Goal: Task Accomplishment & Management: Manage account settings

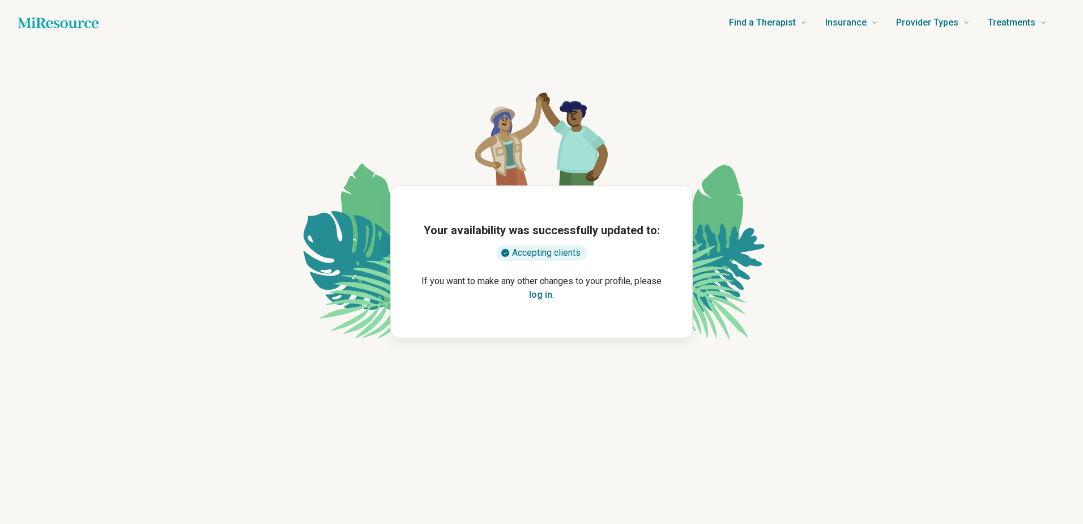
click at [545, 297] on button "log in" at bounding box center [540, 295] width 23 height 14
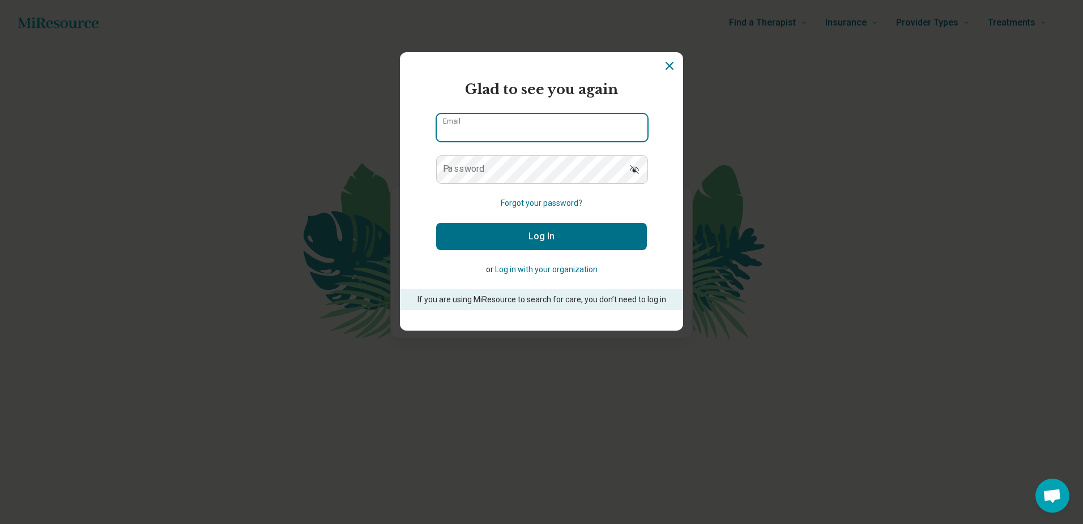
type input "**********"
click at [541, 236] on button "Log In" at bounding box center [541, 236] width 211 height 27
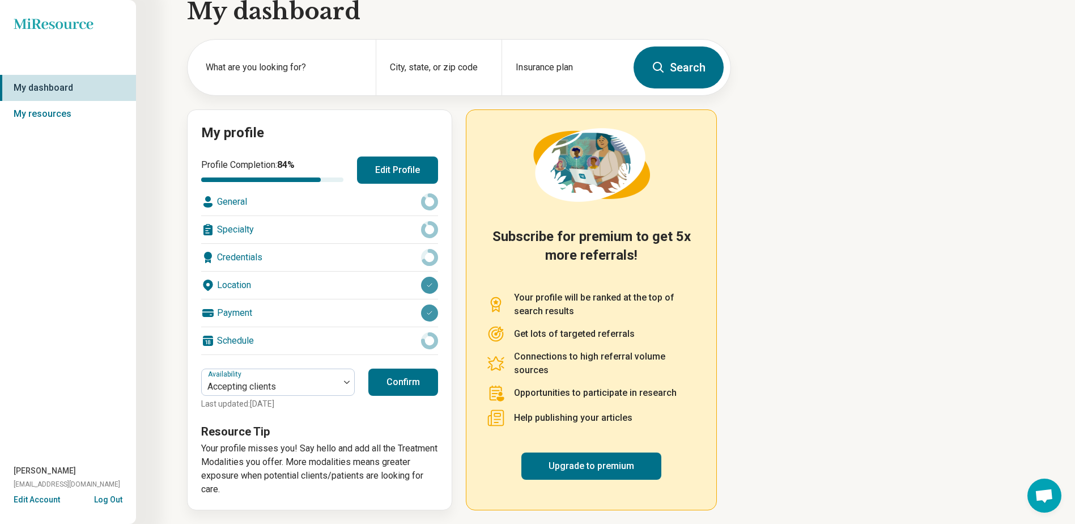
scroll to position [25, 0]
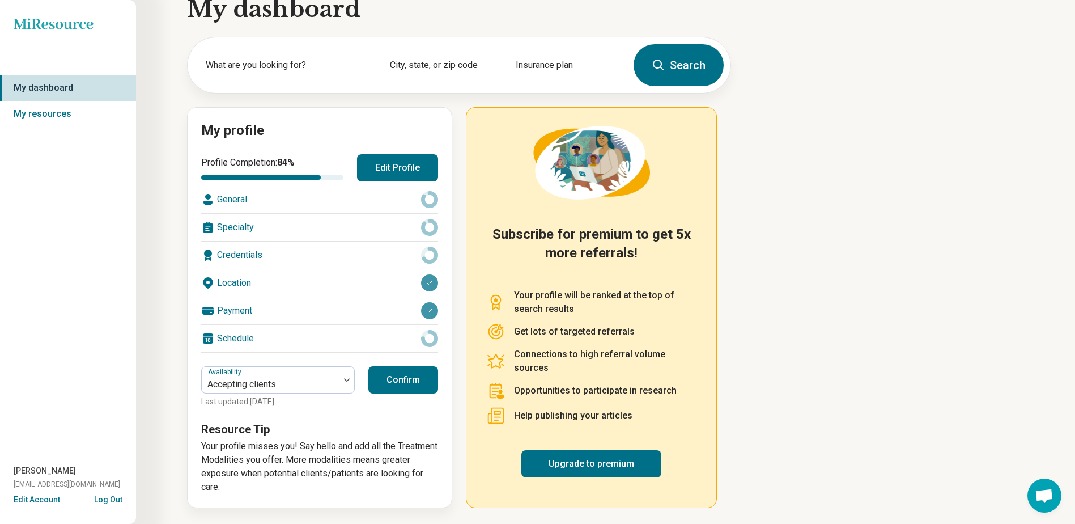
click at [414, 375] on button "Confirm" at bounding box center [403, 379] width 70 height 27
click at [50, 114] on link "My resources" at bounding box center [68, 114] width 136 height 26
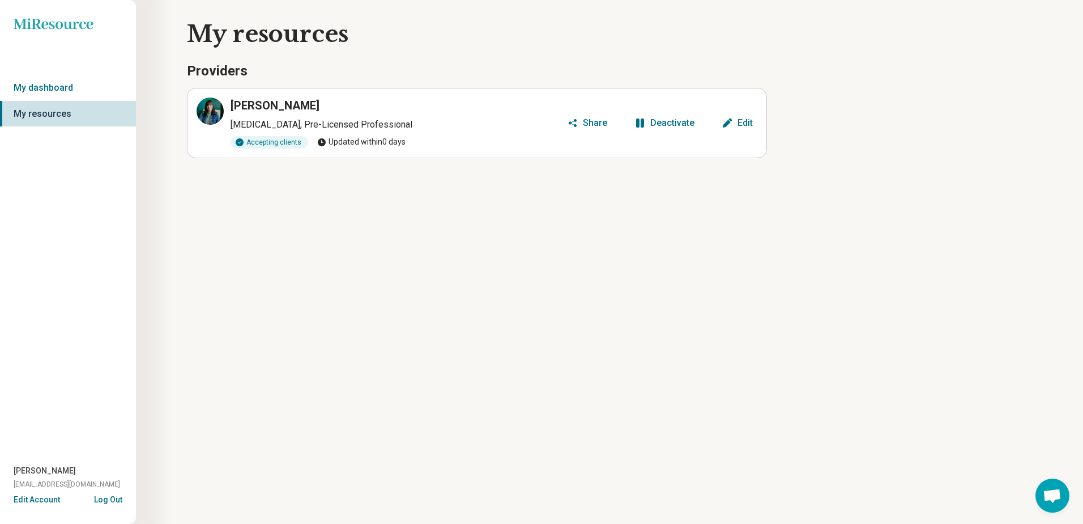
click at [268, 104] on h3 "[PERSON_NAME]" at bounding box center [275, 105] width 89 height 16
click at [209, 114] on icon at bounding box center [210, 111] width 14 height 14
click at [749, 123] on div "Edit" at bounding box center [745, 122] width 15 height 9
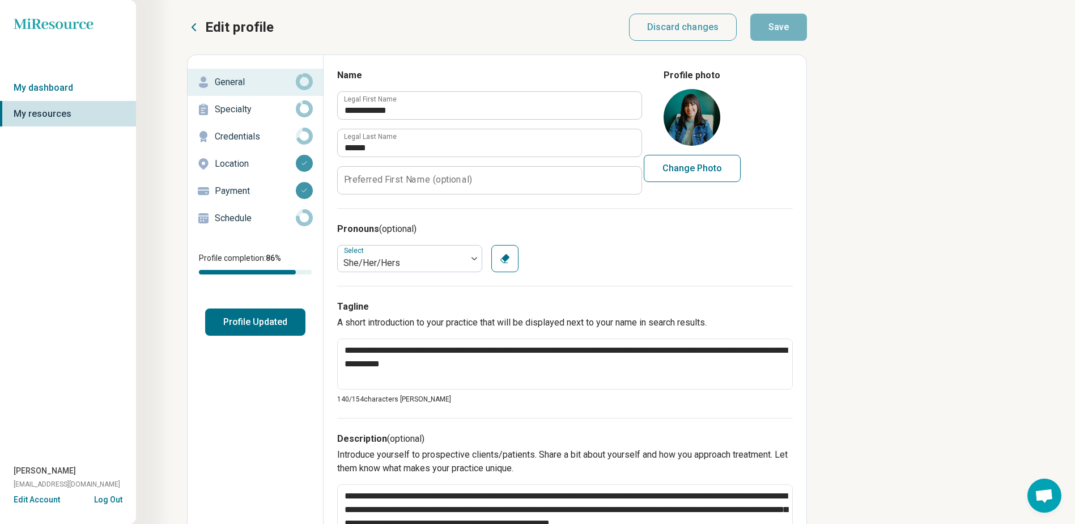
click at [232, 185] on p "Payment" at bounding box center [255, 191] width 81 height 14
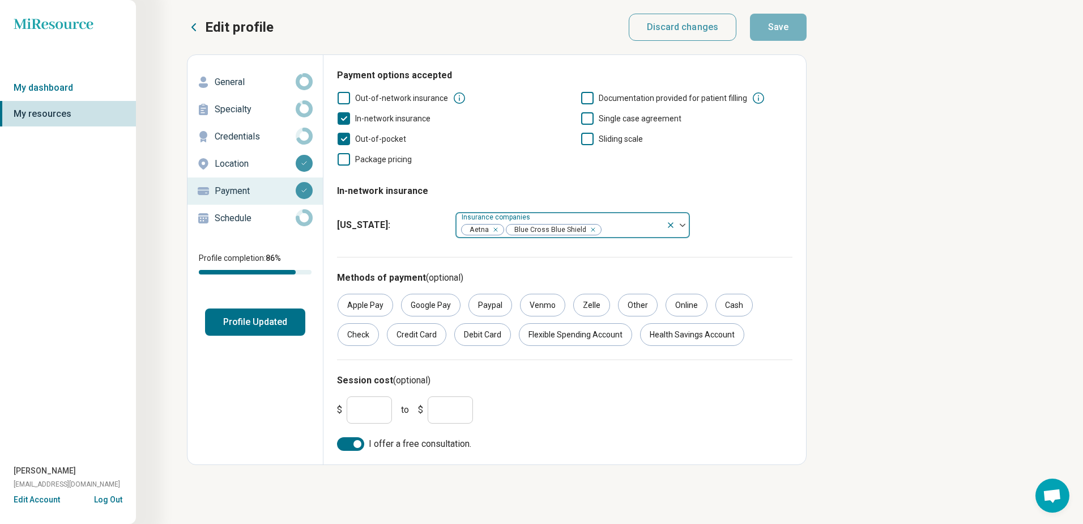
click at [683, 226] on img at bounding box center [683, 224] width 6 height 3
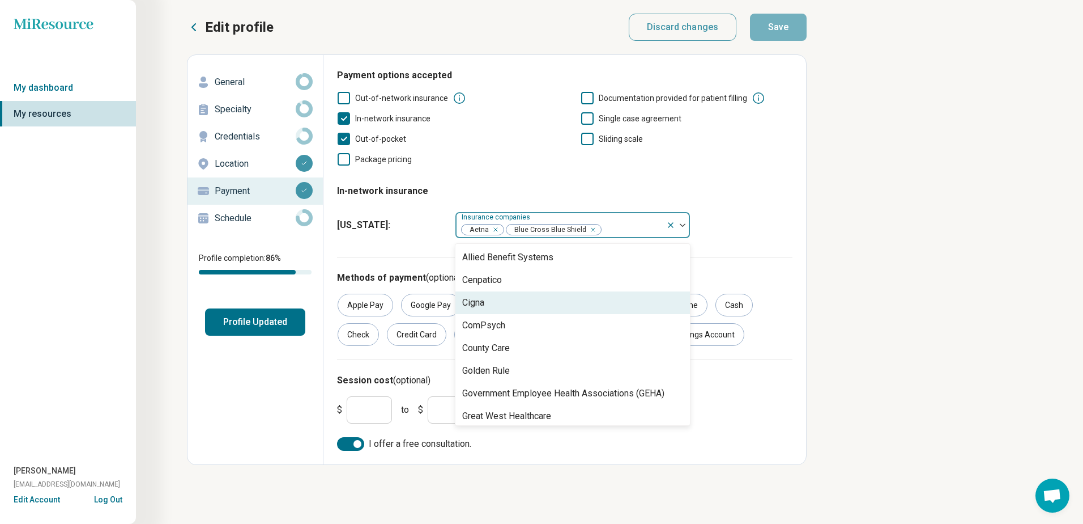
click at [533, 308] on div "Cigna" at bounding box center [573, 302] width 235 height 23
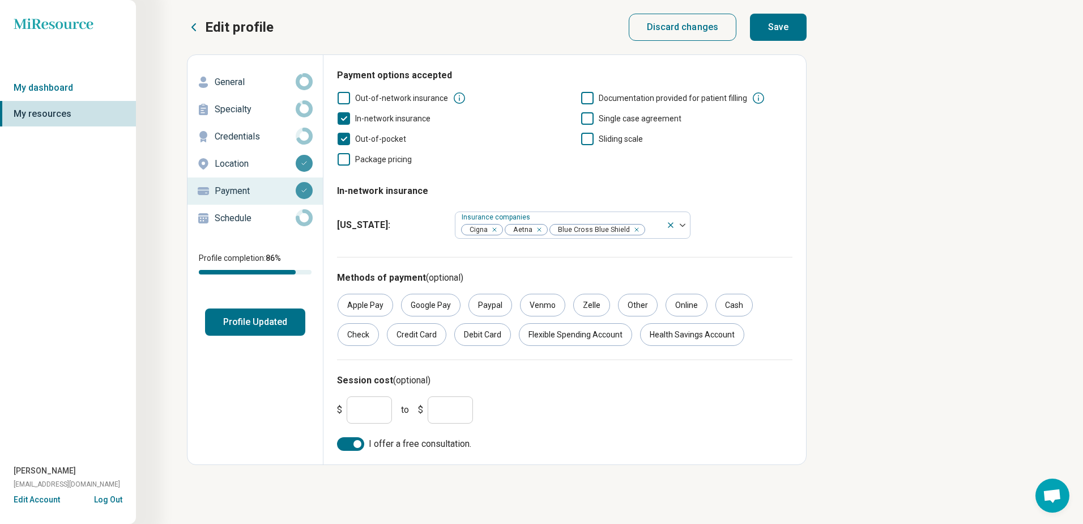
click at [758, 200] on fieldset "In-network insurance Illinois : Insurance companies Cigna Aetna Blue Cross Blue…" at bounding box center [565, 209] width 456 height 68
click at [794, 20] on button "Save" at bounding box center [778, 27] width 57 height 27
click at [265, 133] on p "Credentials" at bounding box center [255, 137] width 81 height 14
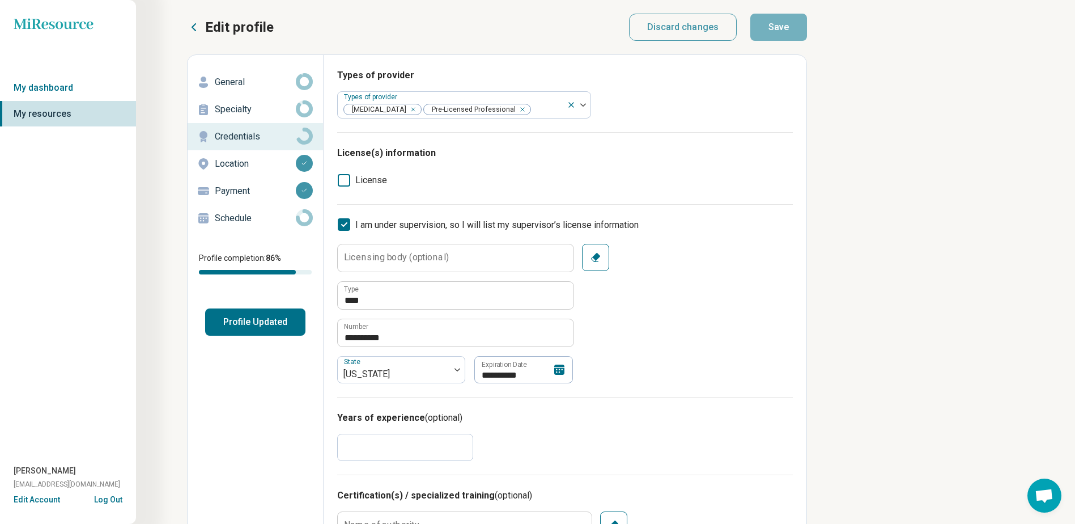
click at [238, 108] on p "Specialty" at bounding box center [255, 110] width 81 height 14
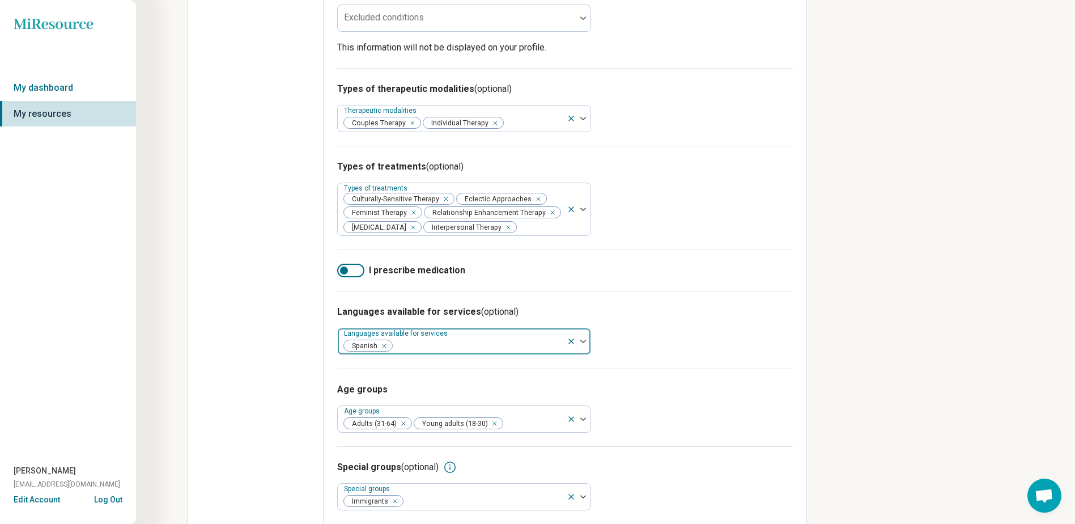
scroll to position [344, 0]
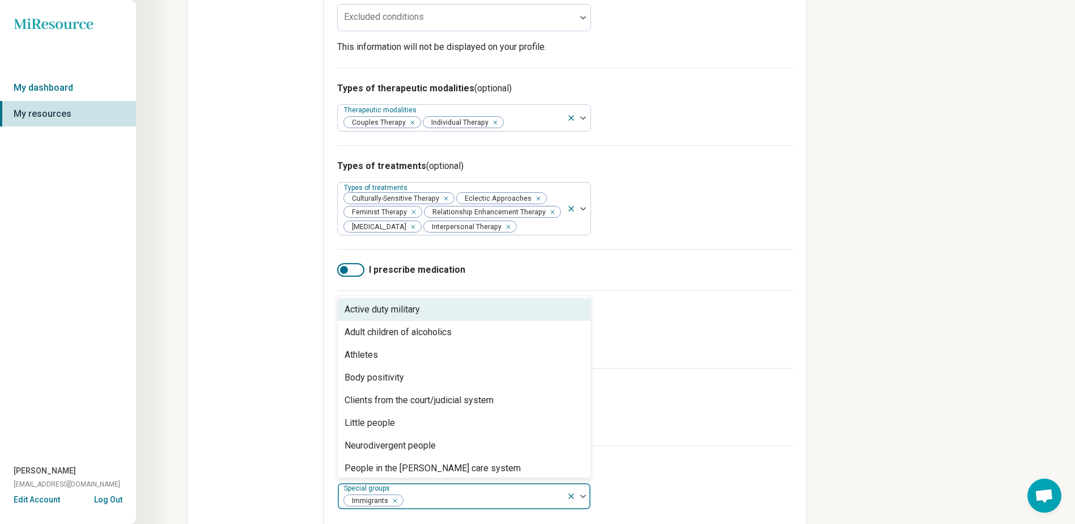
click at [585, 484] on div at bounding box center [579, 496] width 24 height 26
click at [954, 335] on div "Miresource logo My dashboard My resources Laura Andrea Santos lsantos@relationa…" at bounding box center [537, 97] width 1075 height 882
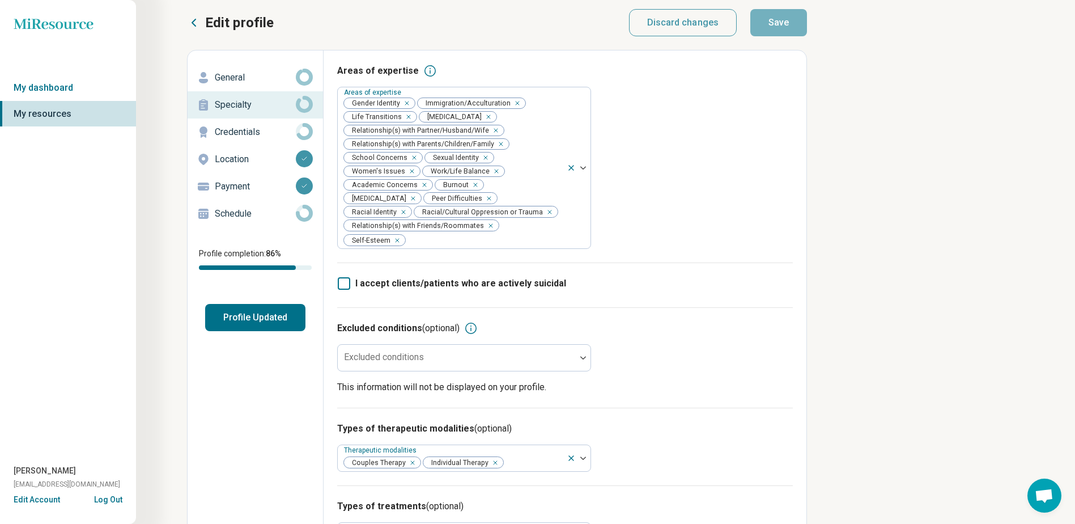
scroll to position [0, 0]
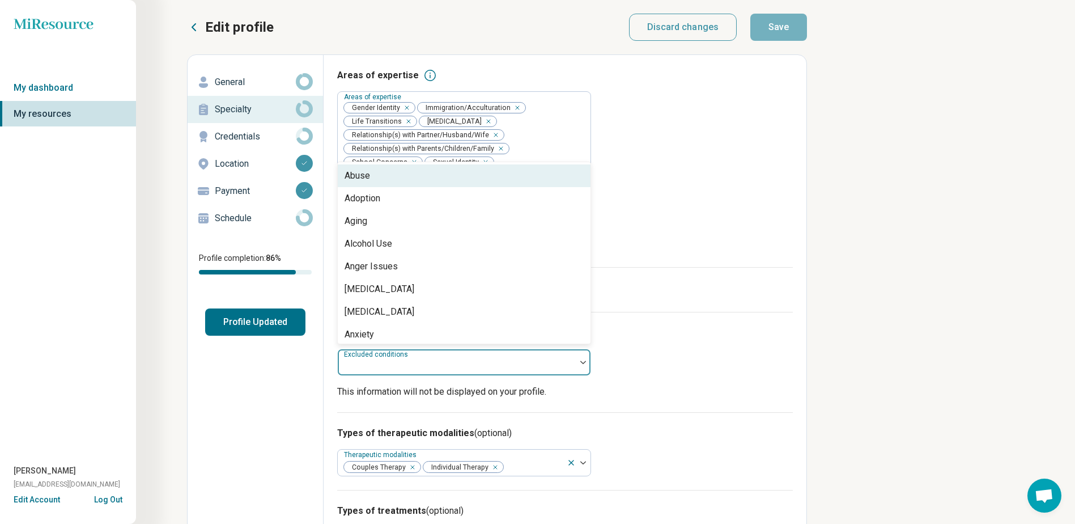
click at [443, 350] on div at bounding box center [457, 362] width 238 height 25
click at [657, 341] on div "Excluded conditions (optional) 82 results available. Use Up and Down to choose …" at bounding box center [565, 362] width 456 height 100
click at [396, 348] on div "Excluded conditions" at bounding box center [464, 361] width 254 height 27
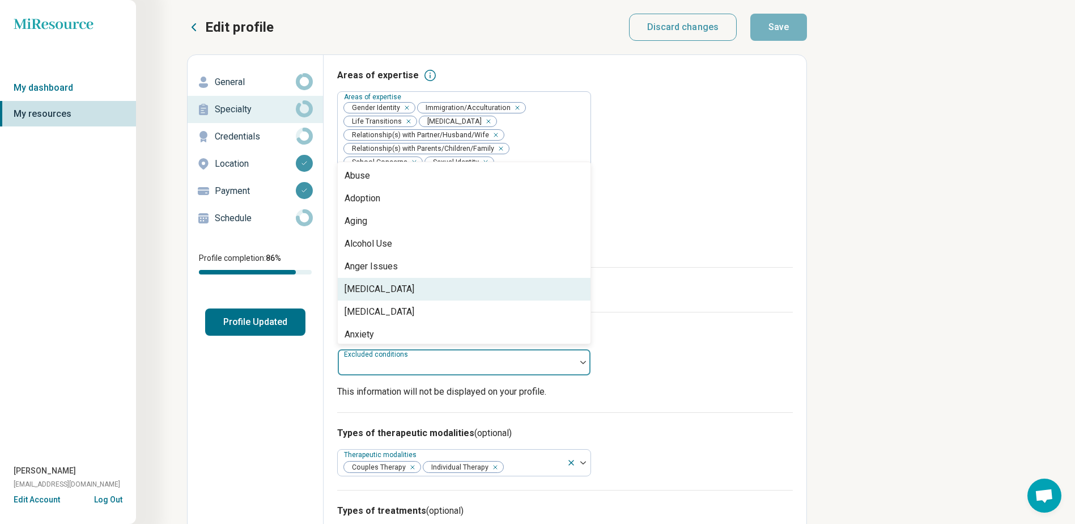
click at [399, 282] on div "Anorexia Nervosa" at bounding box center [379, 289] width 70 height 14
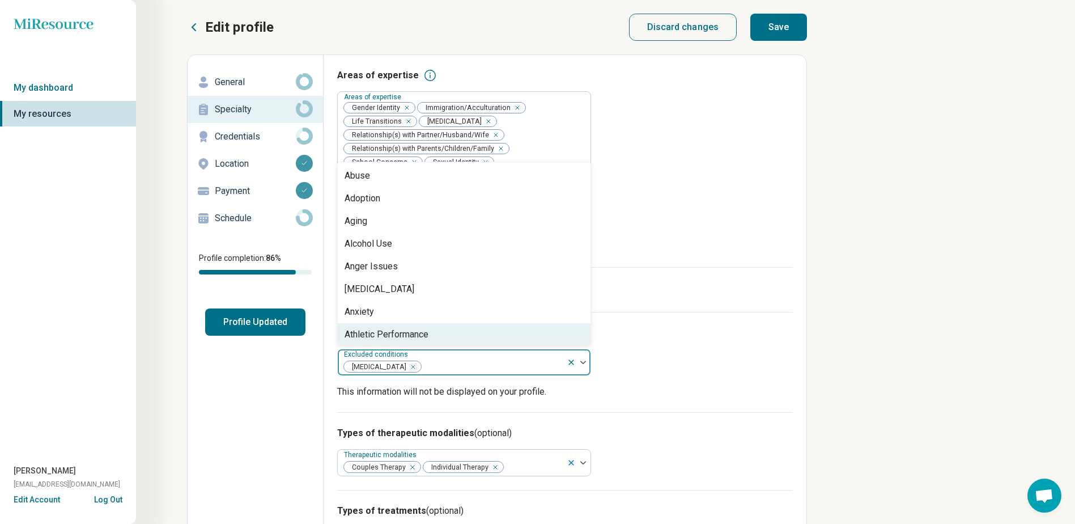
click at [414, 363] on icon "Remove [object Object]" at bounding box center [410, 367] width 8 height 8
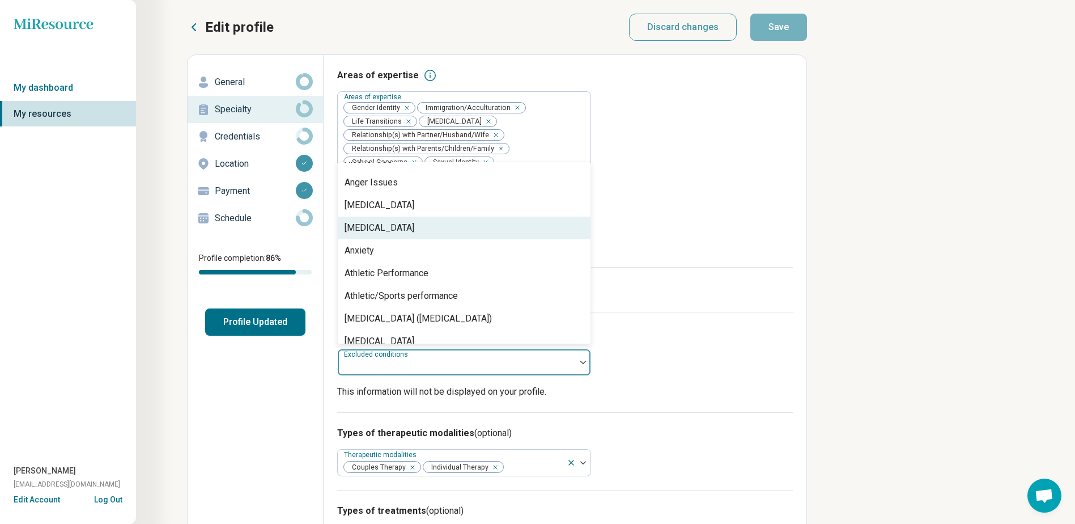
scroll to position [113, 0]
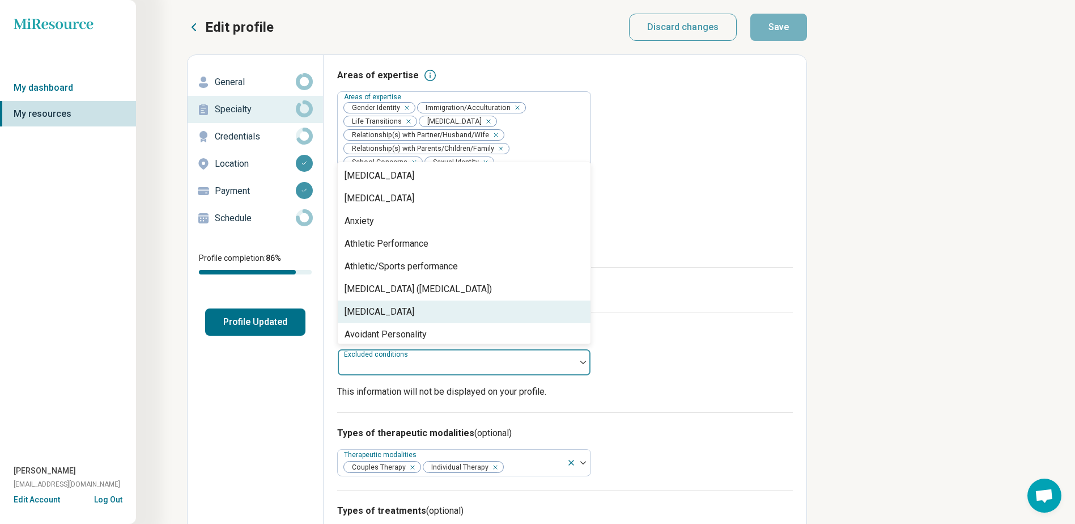
click at [813, 332] on div "Edit profile Discard changes Save Edit profile General Specialty Credentials Lo…" at bounding box center [408, 441] width 816 height 882
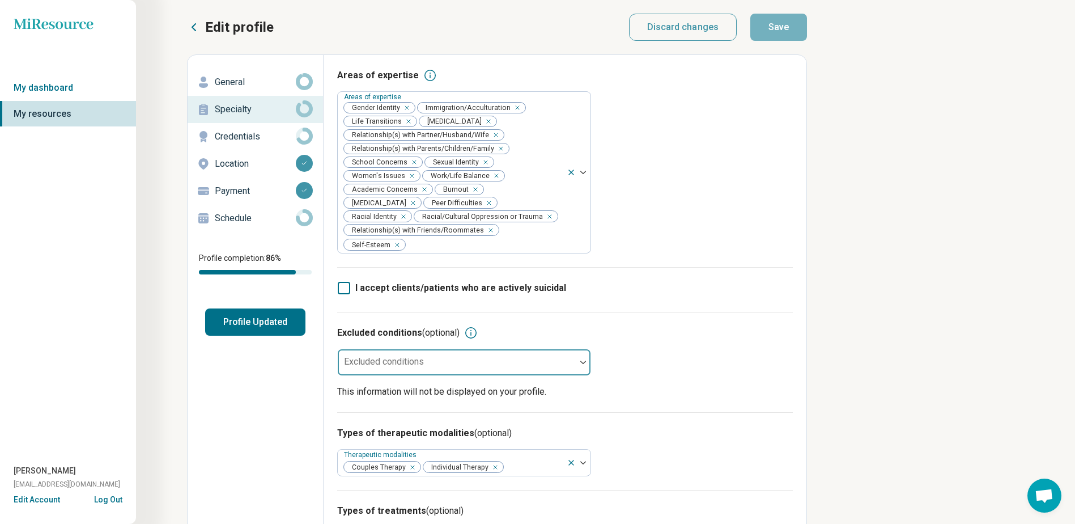
click at [269, 132] on p "Credentials" at bounding box center [255, 137] width 81 height 14
type textarea "*"
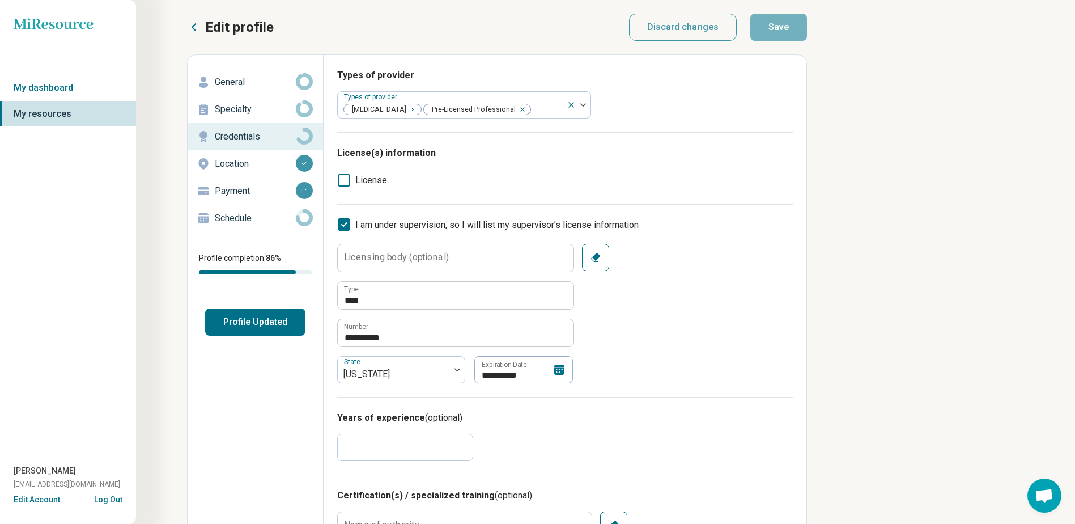
click at [229, 214] on p "Schedule" at bounding box center [255, 218] width 81 height 14
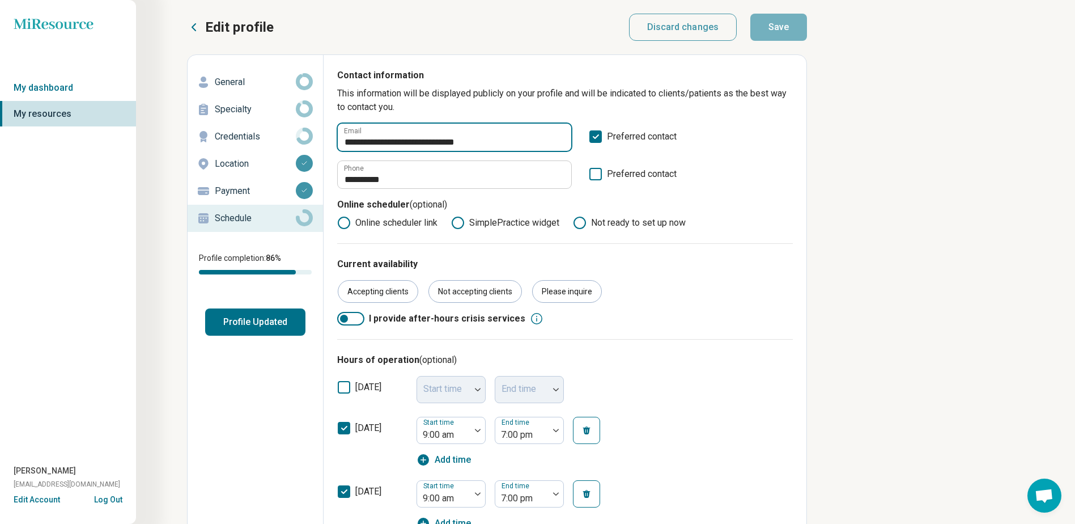
drag, startPoint x: 518, startPoint y: 144, endPoint x: 261, endPoint y: 152, distance: 257.3
click at [261, 152] on div "**********" at bounding box center [497, 526] width 620 height 944
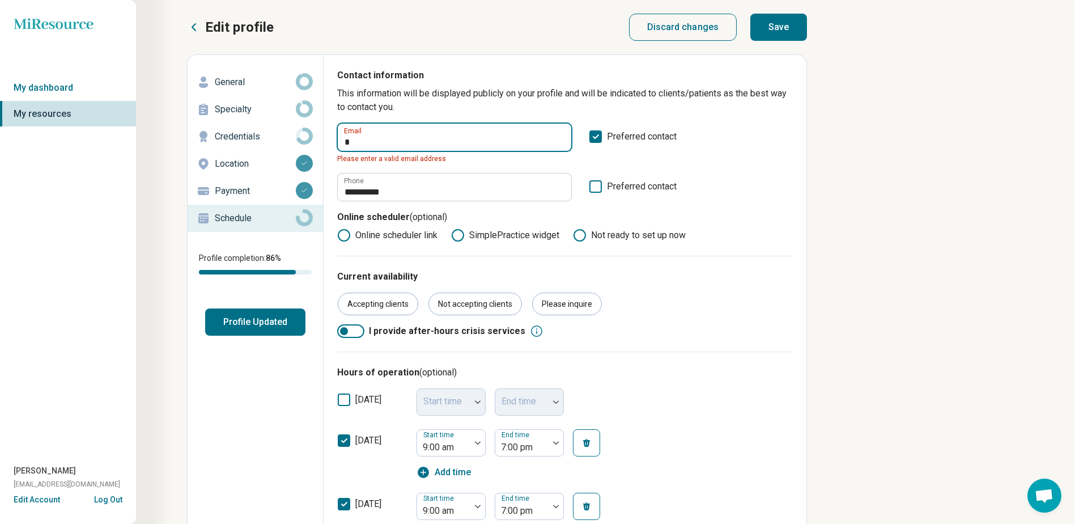
type input "**********"
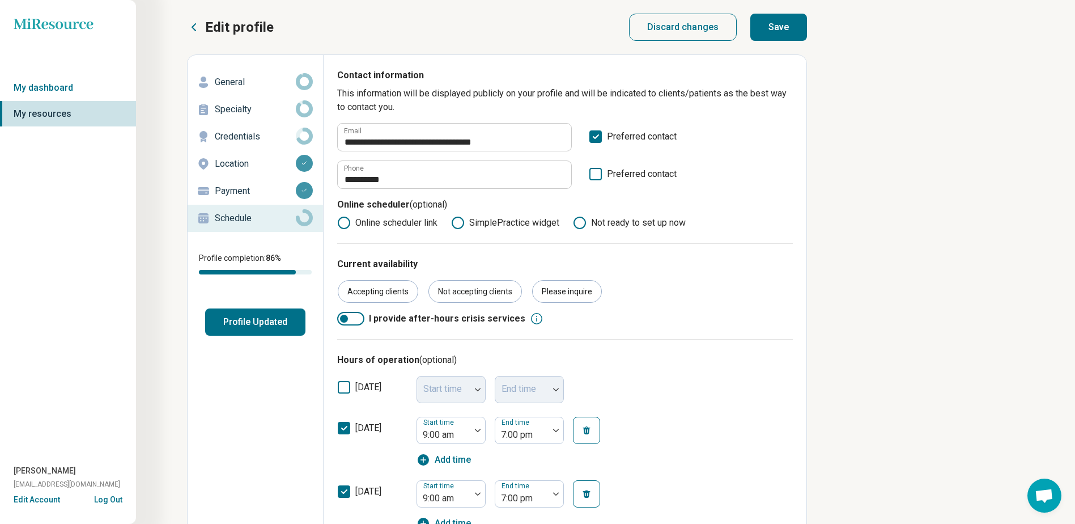
click at [462, 221] on icon at bounding box center [458, 223] width 14 height 14
type textarea "*"
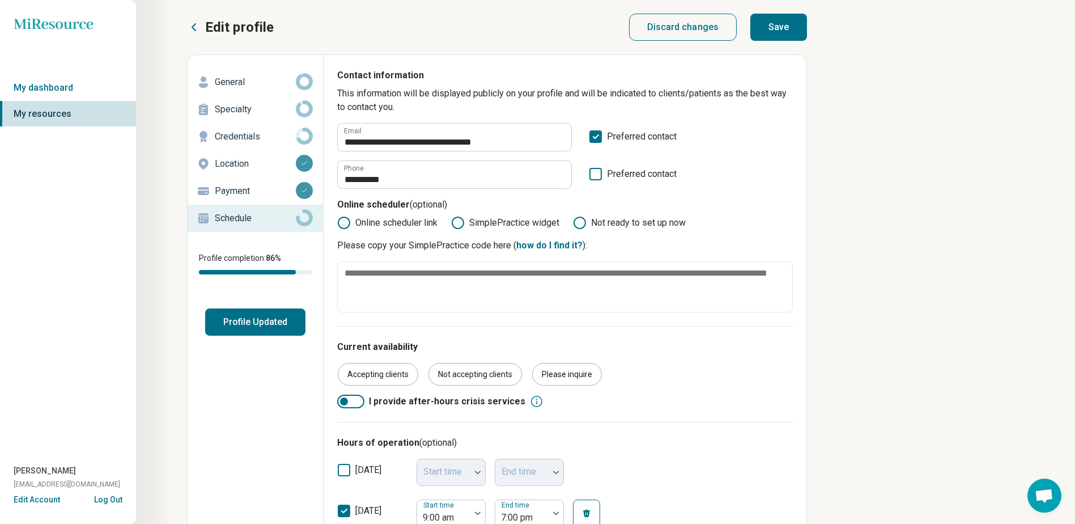
click at [365, 222] on label "Online scheduler link" at bounding box center [387, 223] width 100 height 14
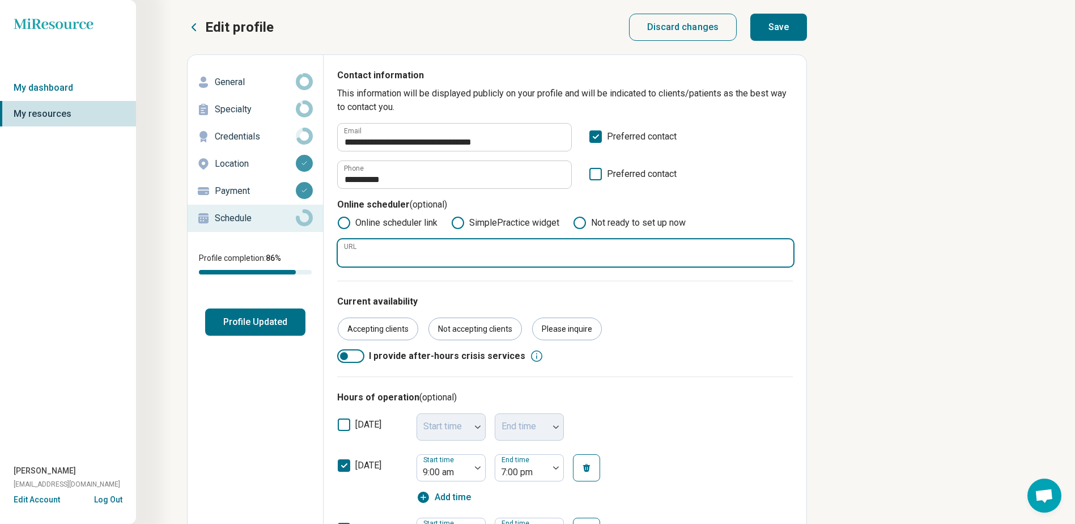
click at [398, 259] on input "URL" at bounding box center [566, 252] width 456 height 27
paste input "**********"
type input "**********"
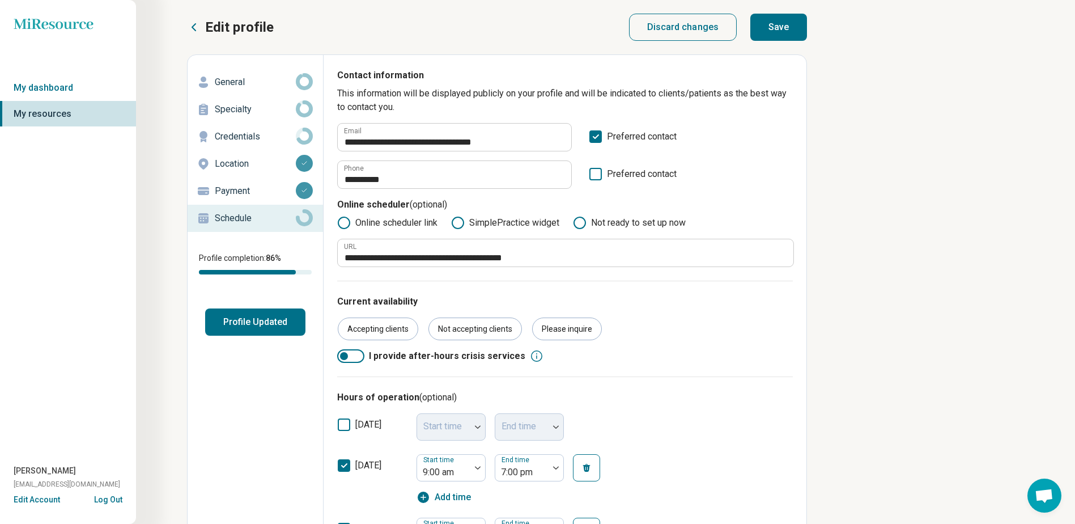
click at [786, 27] on button "Save" at bounding box center [778, 27] width 57 height 27
click at [233, 82] on p "General" at bounding box center [255, 82] width 81 height 14
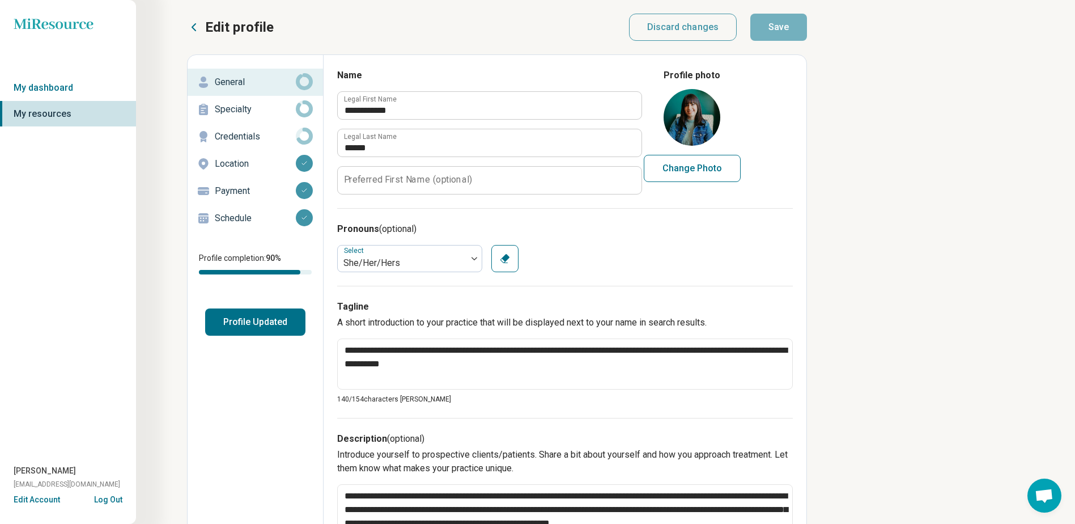
click at [436, 179] on label "Preferred First Name (optional)" at bounding box center [408, 179] width 128 height 9
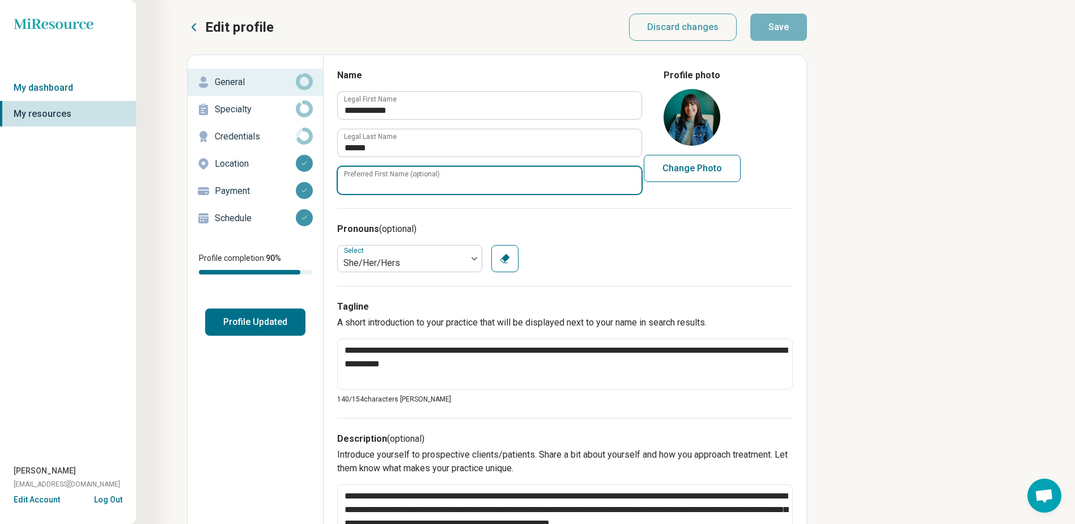
click at [436, 179] on input "Preferred First Name (optional)" at bounding box center [490, 180] width 304 height 27
type textarea "*"
type input "*****"
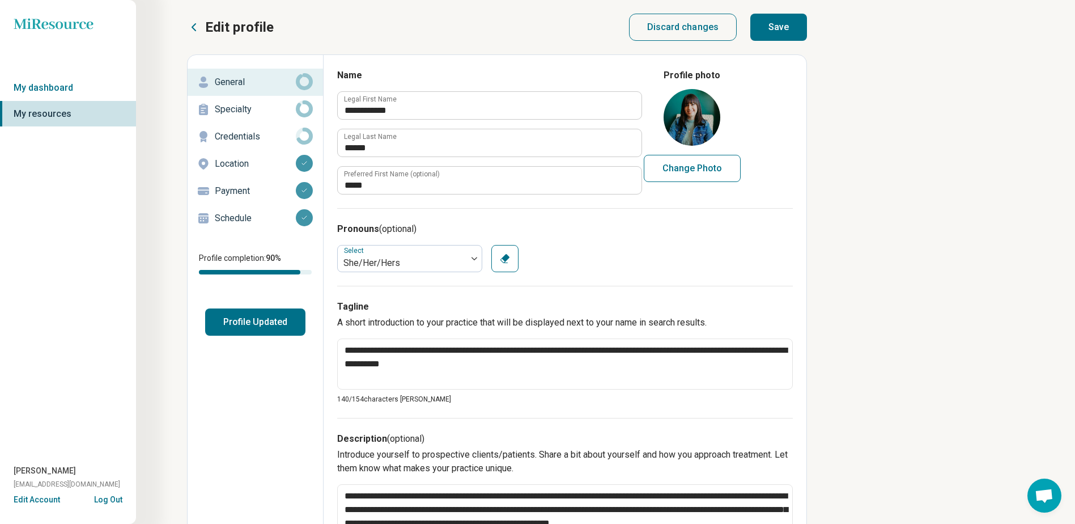
click at [785, 30] on button "Save" at bounding box center [778, 27] width 57 height 27
click at [259, 103] on p "Specialty" at bounding box center [255, 110] width 81 height 14
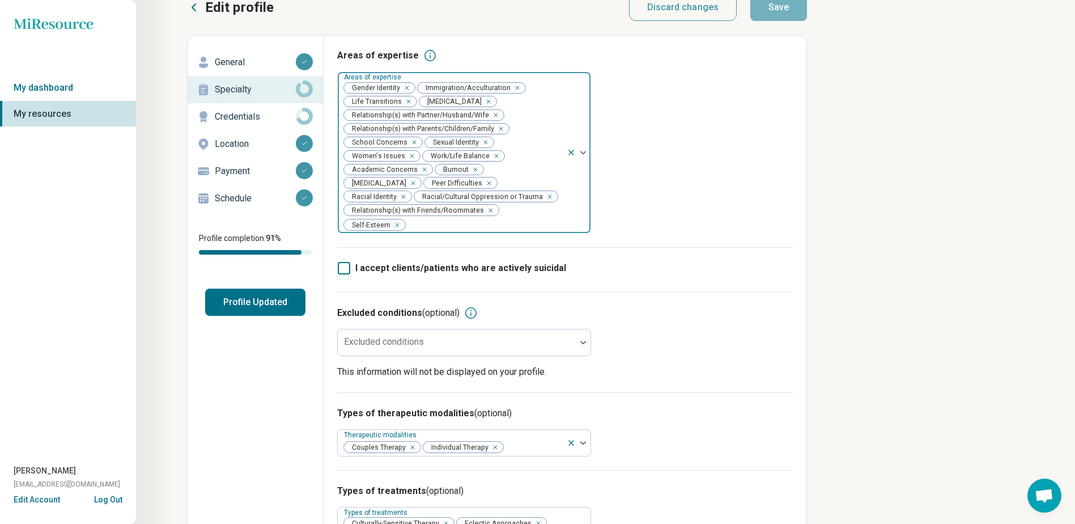
scroll to position [5, 0]
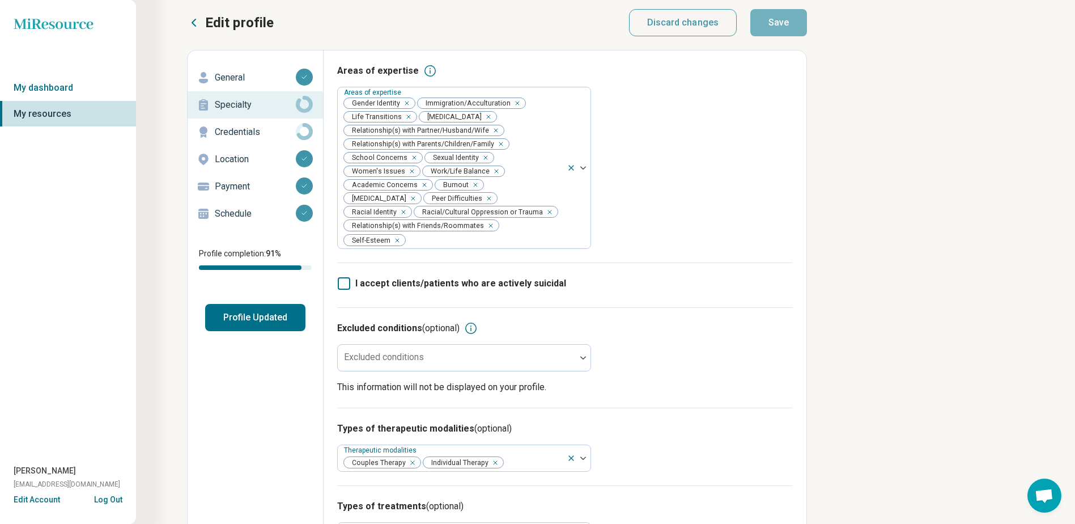
click at [235, 135] on p "Credentials" at bounding box center [255, 132] width 81 height 14
type textarea "*"
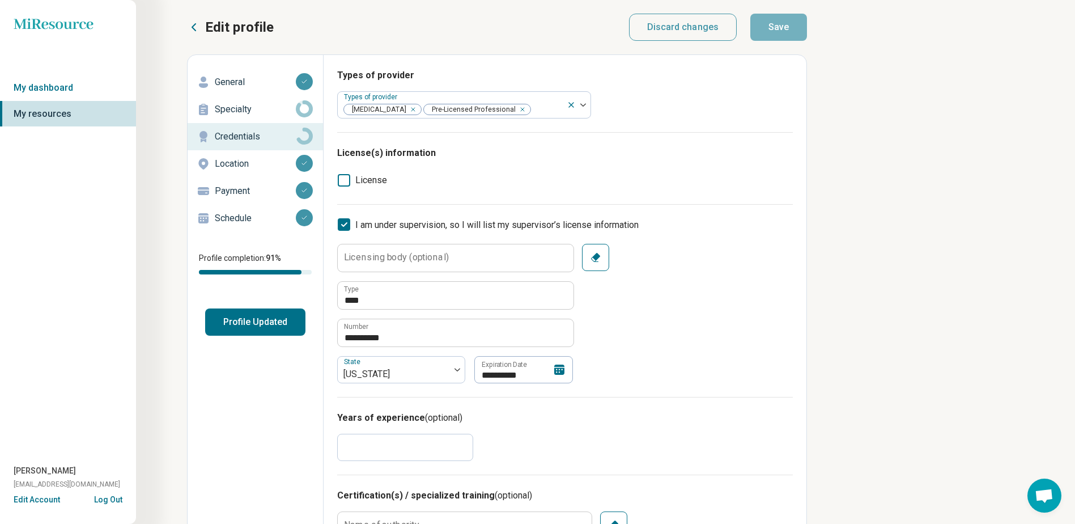
click at [263, 322] on button "Profile Updated" at bounding box center [255, 321] width 100 height 27
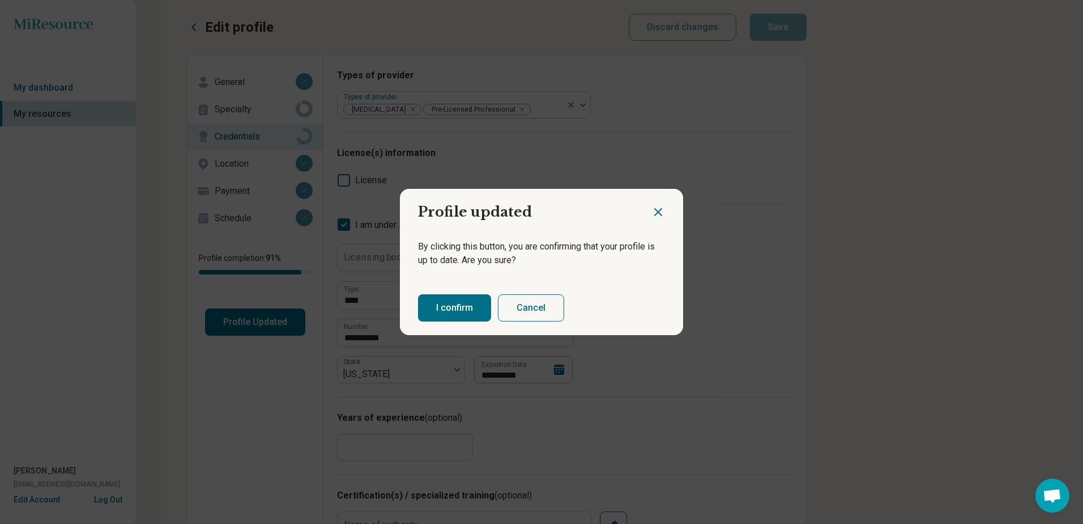
click at [429, 309] on button "I confirm" at bounding box center [454, 307] width 73 height 27
